Goal: Communication & Community: Participate in discussion

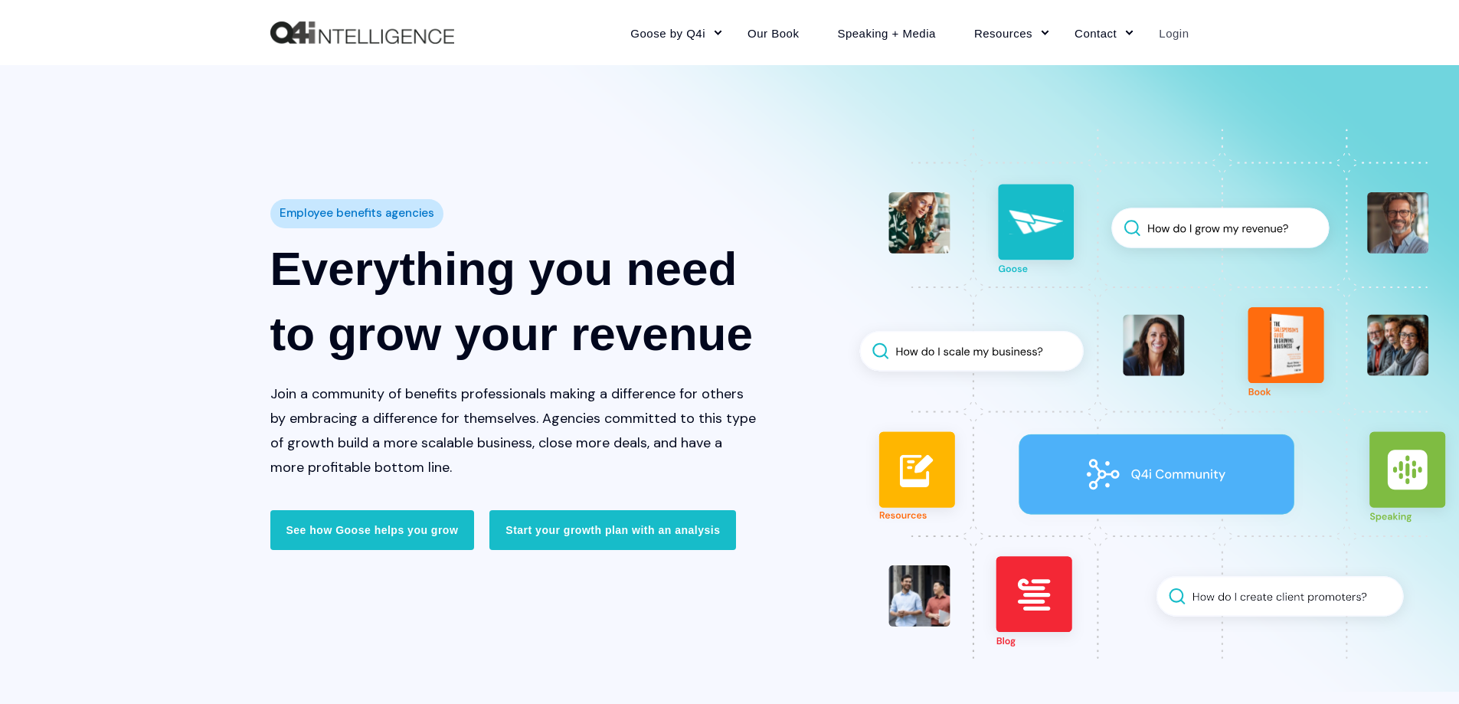
click at [1166, 28] on link "Login" at bounding box center [1164, 32] width 49 height 67
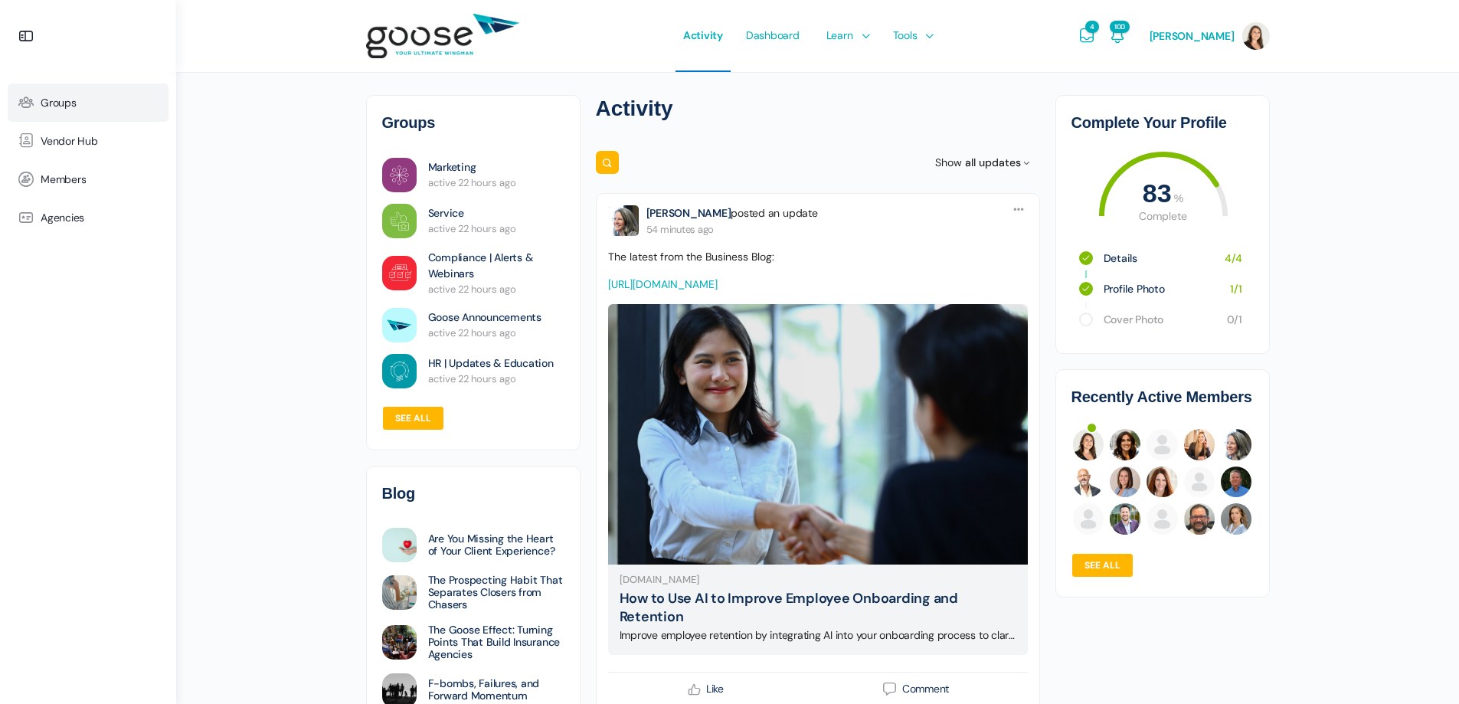
click at [79, 103] on link "Groups" at bounding box center [88, 102] width 161 height 38
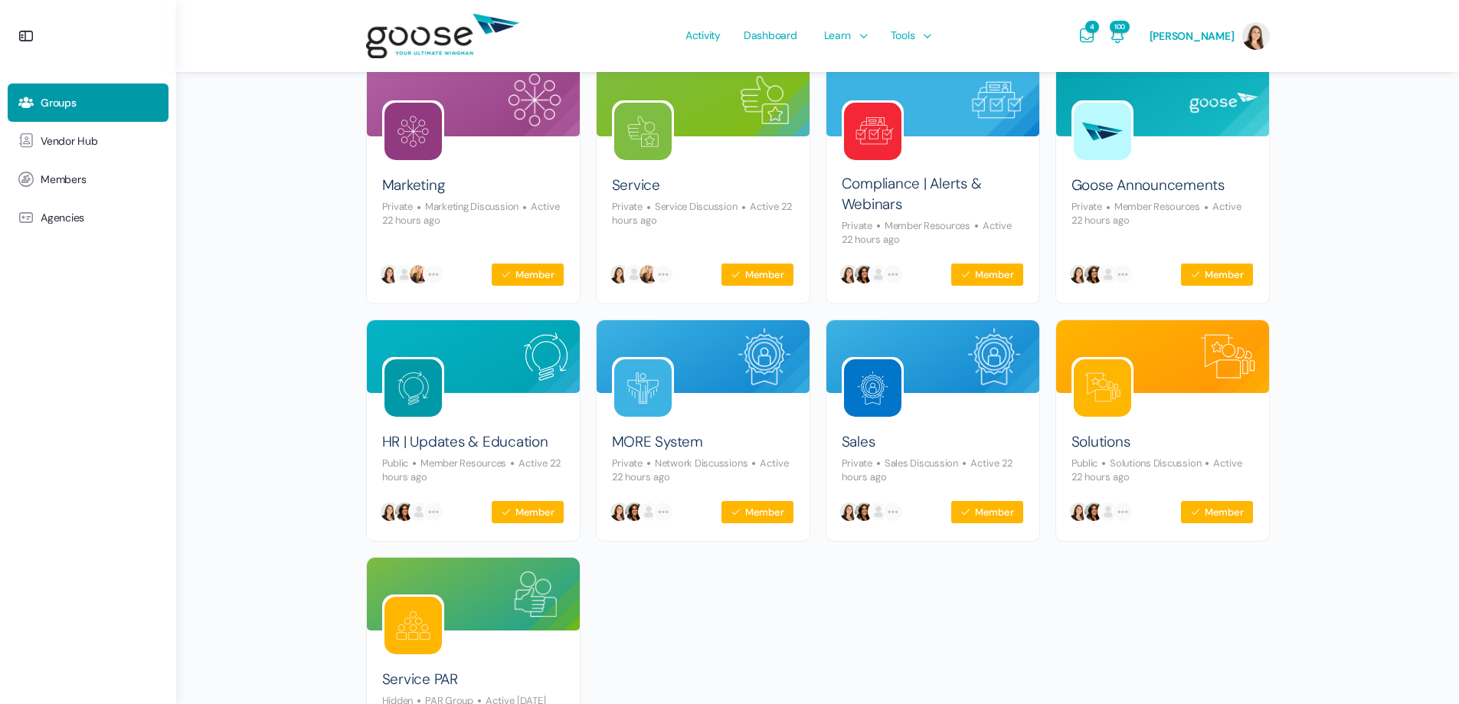
scroll to position [347, 0]
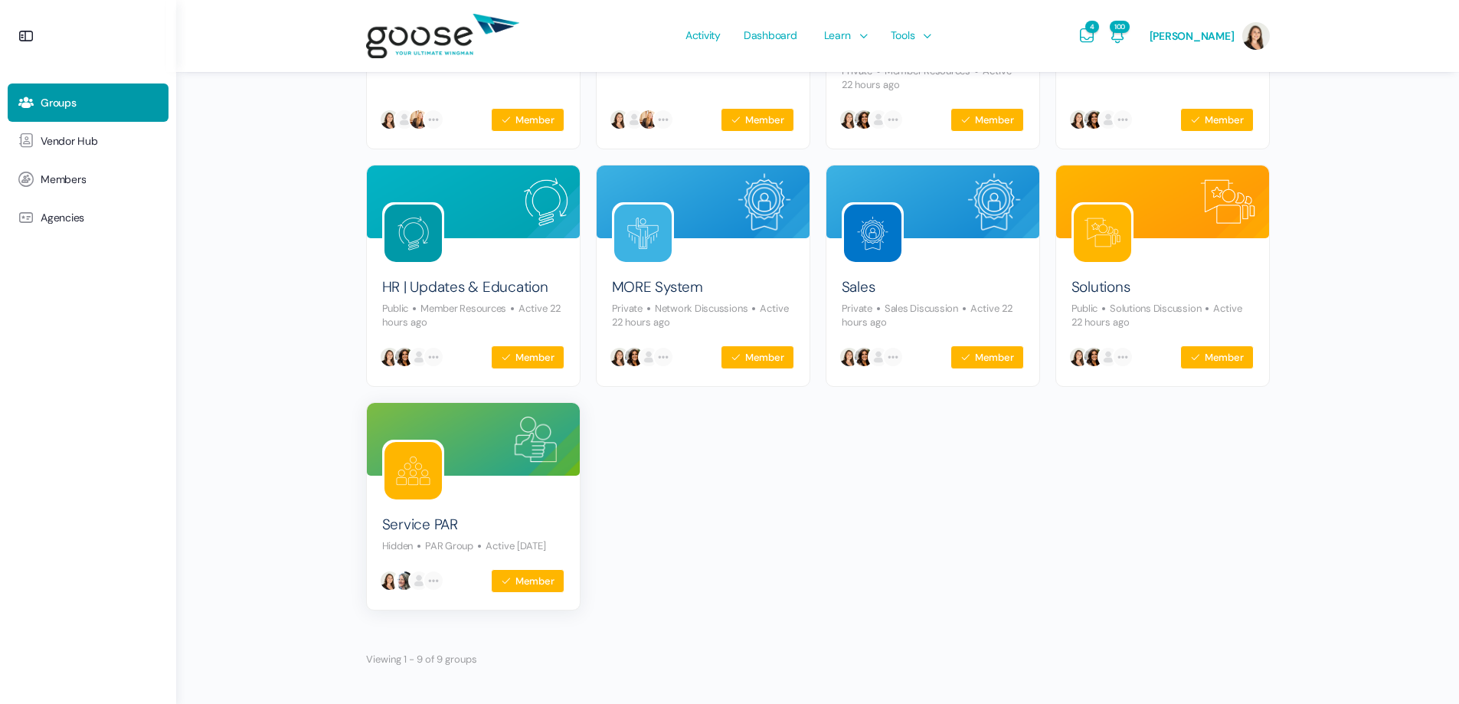
click at [418, 475] on img at bounding box center [412, 470] width 57 height 57
click at [398, 515] on link "Service PAR" at bounding box center [420, 525] width 76 height 21
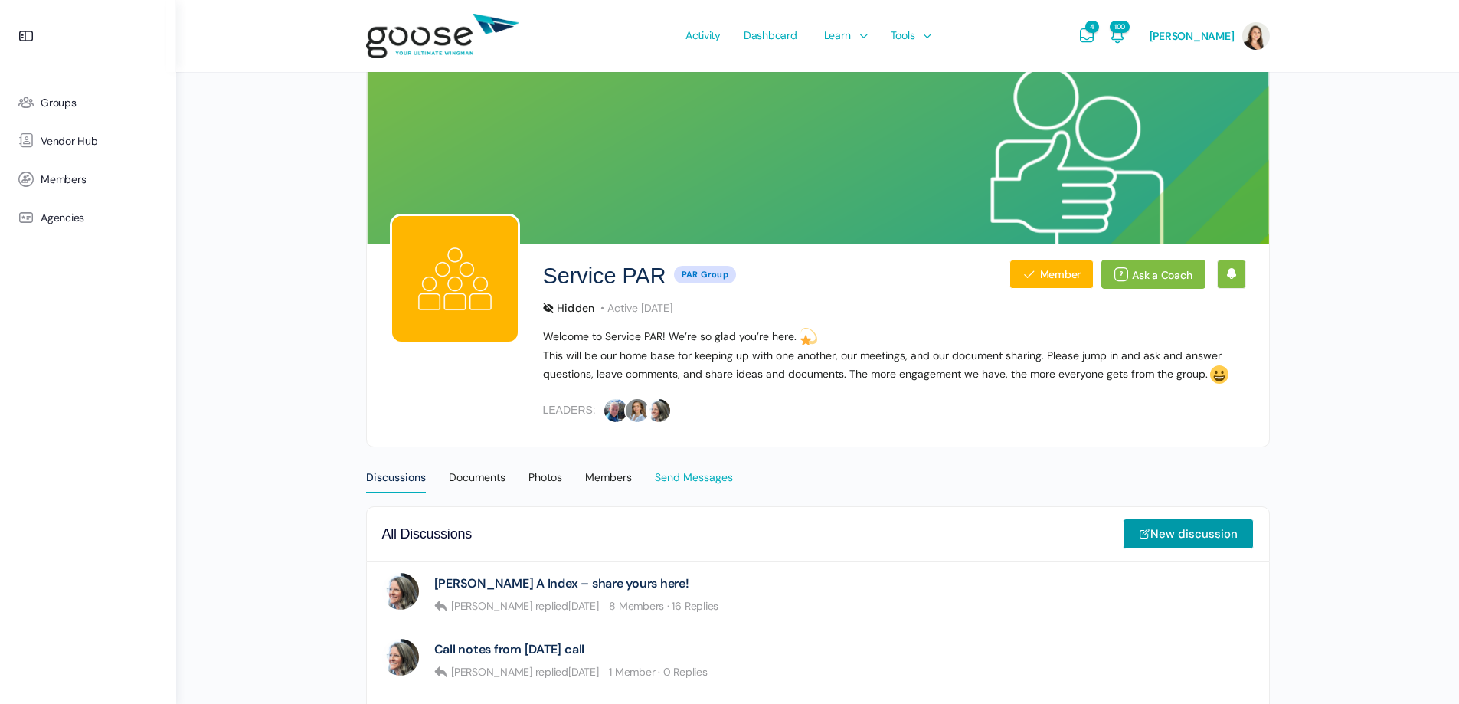
click at [694, 480] on div "Send Messages" at bounding box center [694, 481] width 78 height 23
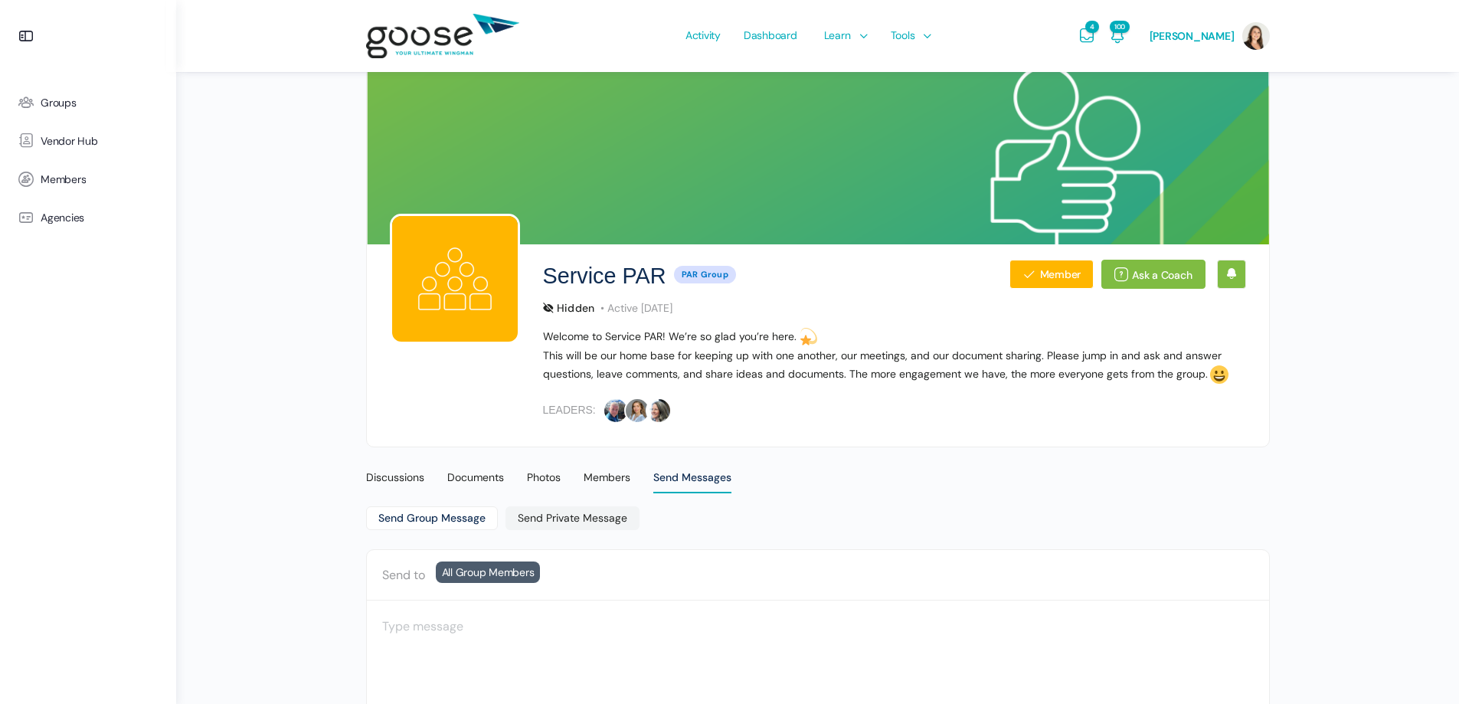
scroll to position [178, 0]
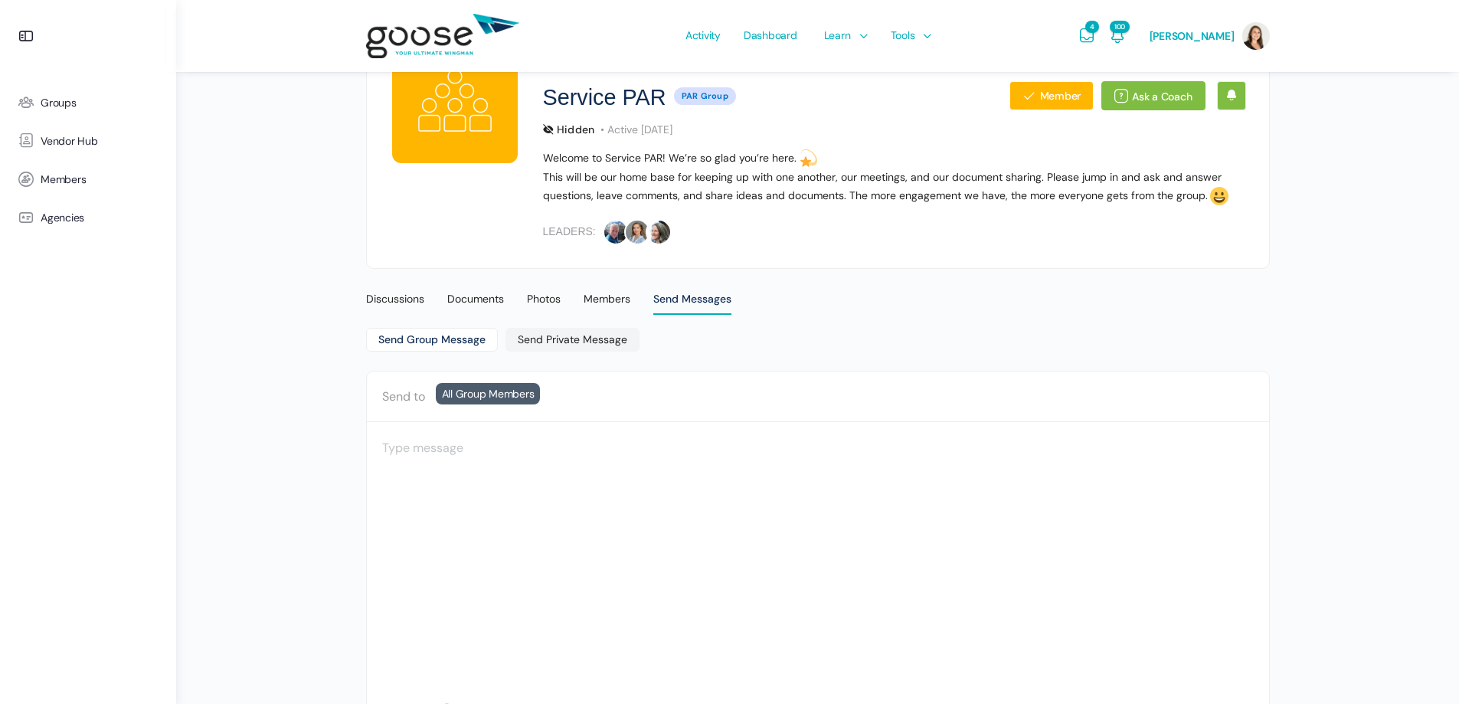
click at [504, 450] on div at bounding box center [818, 460] width 872 height 46
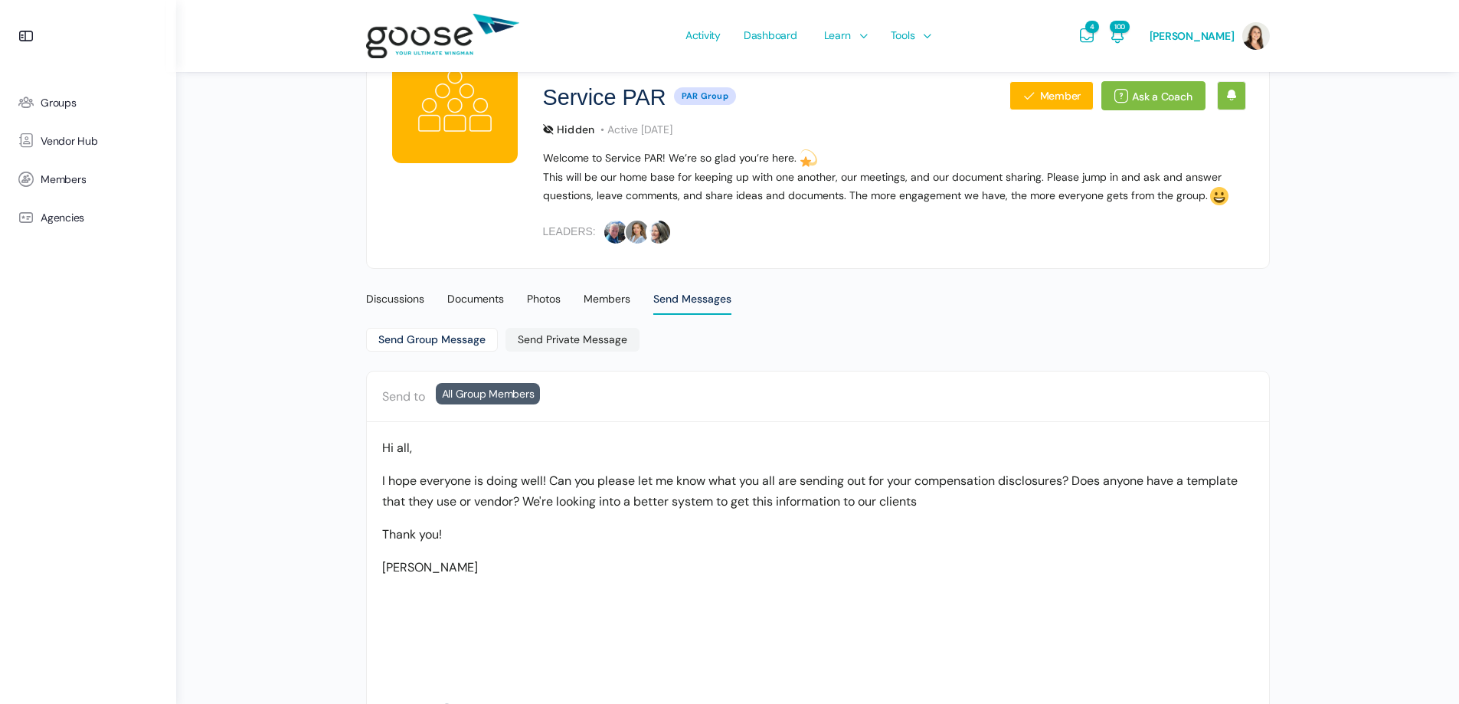
click at [501, 501] on p "I hope everyone is doing well! Can you please let me know what you all are send…" at bounding box center [818, 490] width 872 height 41
click at [979, 499] on p "I hope everyone is doing well! Can you please let me know what you all are send…" at bounding box center [818, 490] width 872 height 41
click at [447, 341] on link "Send Group Message" at bounding box center [432, 340] width 132 height 24
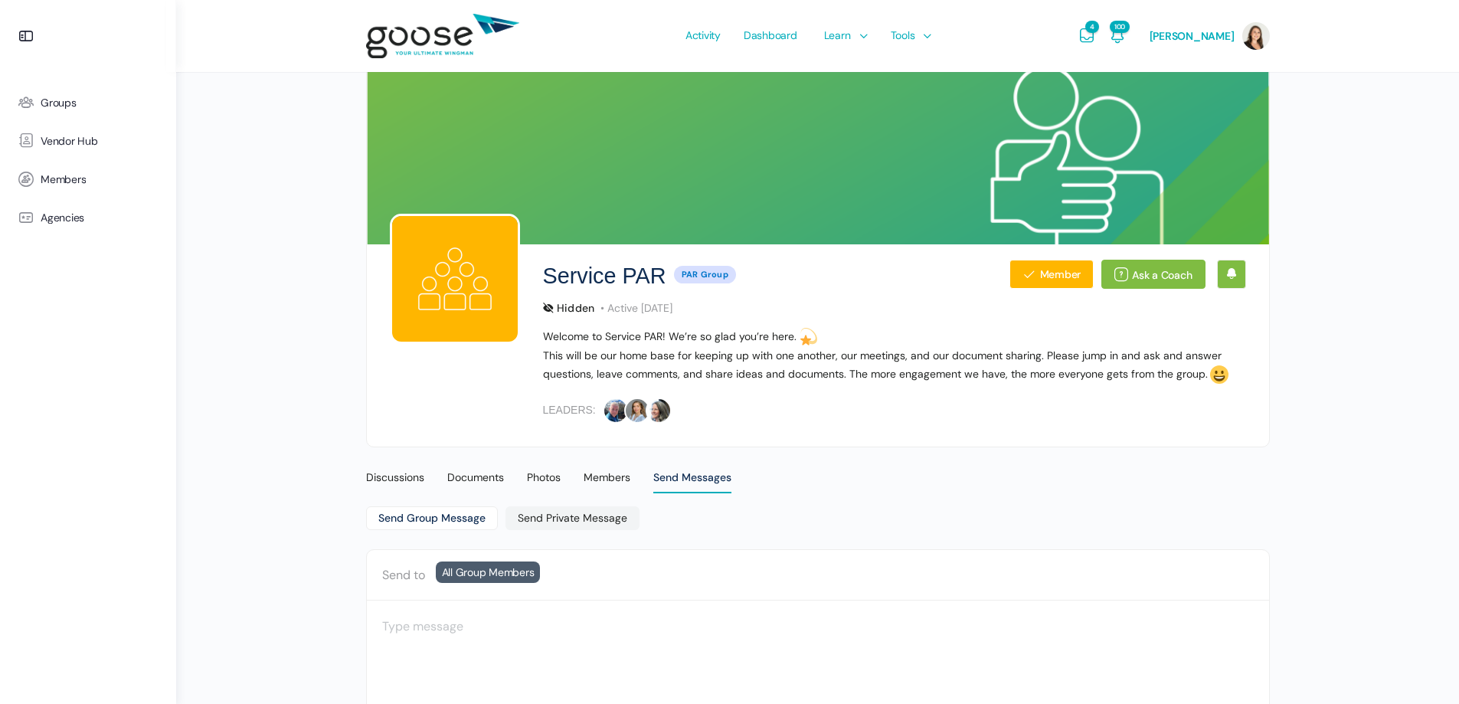
drag, startPoint x: 602, startPoint y: 479, endPoint x: 517, endPoint y: 484, distance: 85.2
click at [604, 479] on div "Members" at bounding box center [607, 481] width 47 height 23
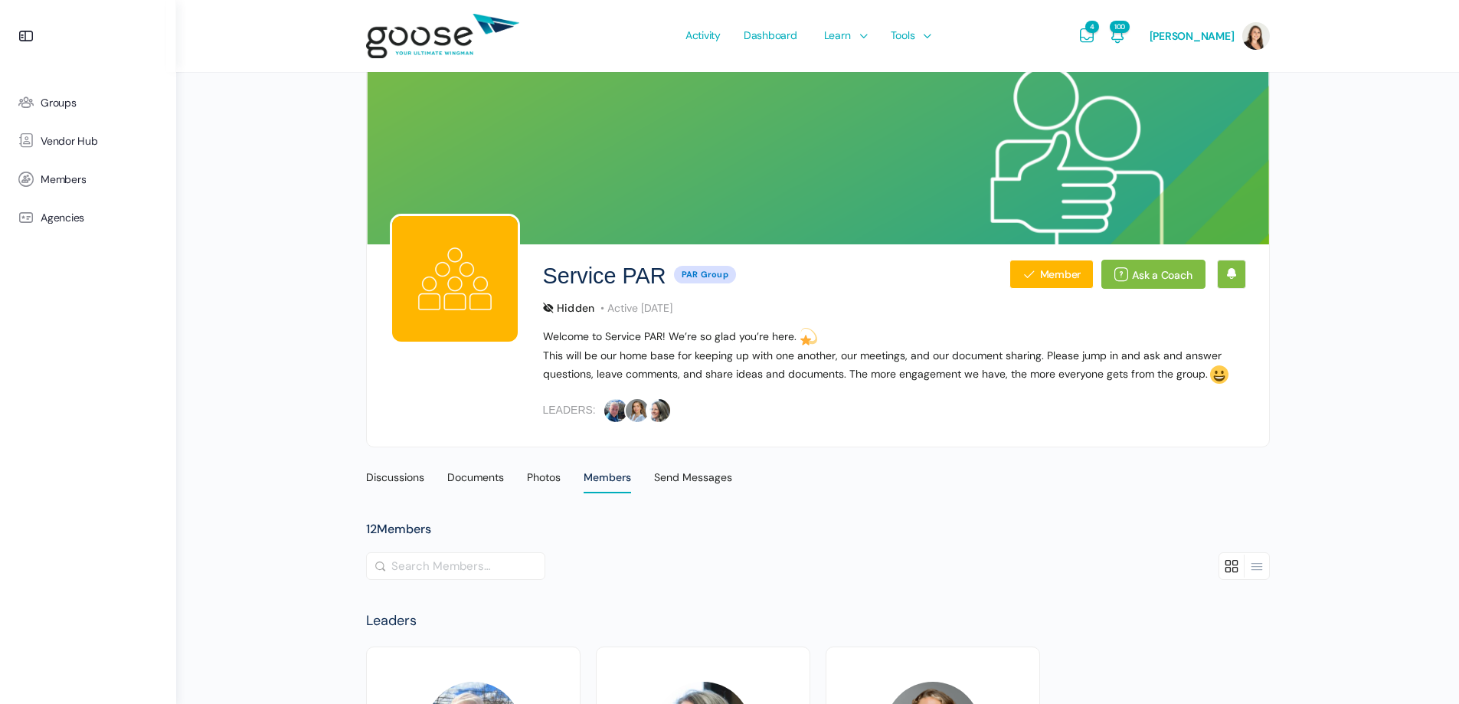
click at [688, 472] on div "Send Messages" at bounding box center [693, 481] width 78 height 23
